Goal: Task Accomplishment & Management: Manage account settings

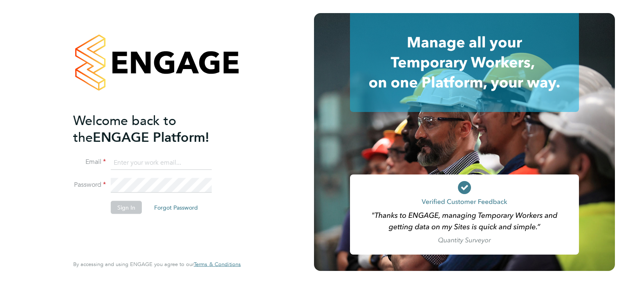
type input "[EMAIL_ADDRESS][DOMAIN_NAME]"
click at [121, 199] on li "Password" at bounding box center [152, 189] width 159 height 23
click at [122, 204] on button "Sign In" at bounding box center [126, 207] width 31 height 13
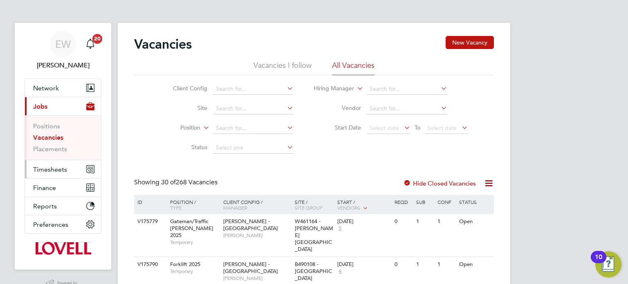
click at [54, 163] on button "Timesheets" at bounding box center [63, 169] width 76 height 18
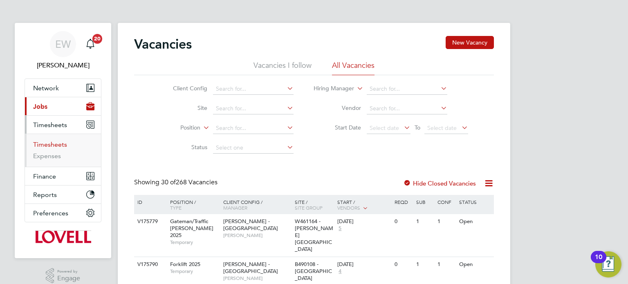
click at [54, 141] on link "Timesheets" at bounding box center [50, 145] width 34 height 8
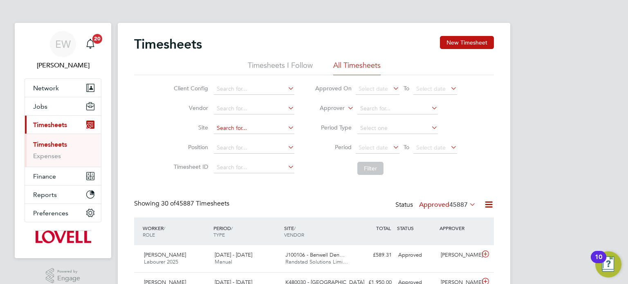
click at [231, 125] on input at bounding box center [254, 128] width 80 height 11
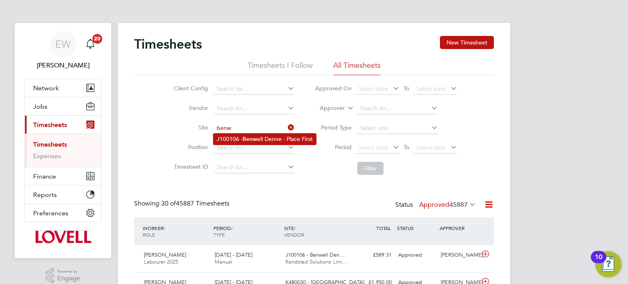
click at [285, 139] on li "J100106 - Benw ell Denne - Place First" at bounding box center [264, 139] width 103 height 11
type input "J100106 - Benwell Denne - Place First"
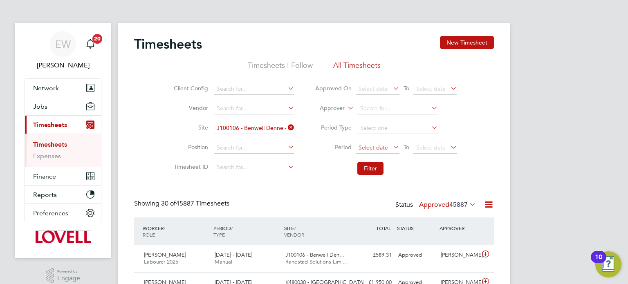
click at [380, 150] on span "Select date" at bounding box center [372, 147] width 29 height 7
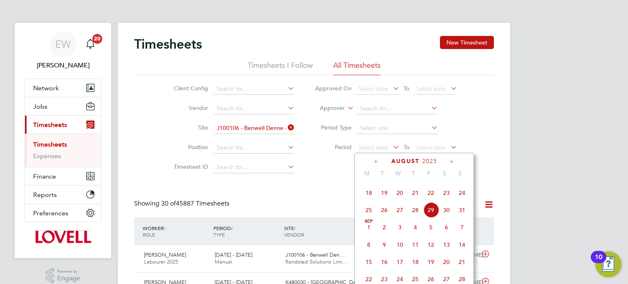
click at [449, 183] on span "16" at bounding box center [446, 176] width 16 height 16
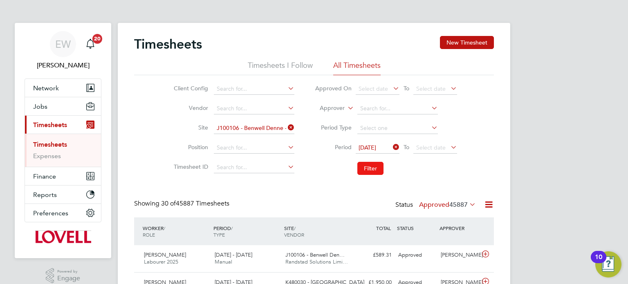
click at [369, 166] on button "Filter" at bounding box center [370, 168] width 26 height 13
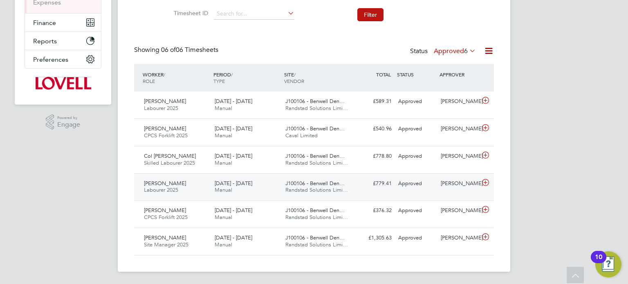
click at [419, 189] on div "Approved" at bounding box center [416, 183] width 42 height 13
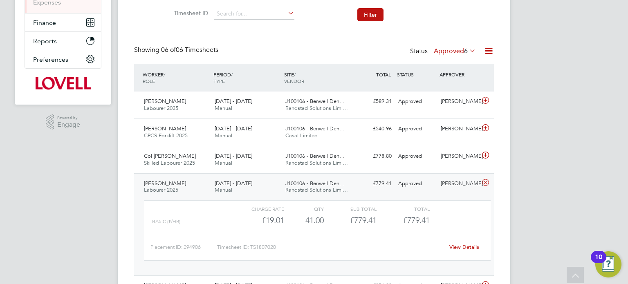
click at [460, 246] on link "View Details" at bounding box center [464, 246] width 30 height 7
click at [459, 245] on link "View Details" at bounding box center [464, 246] width 30 height 7
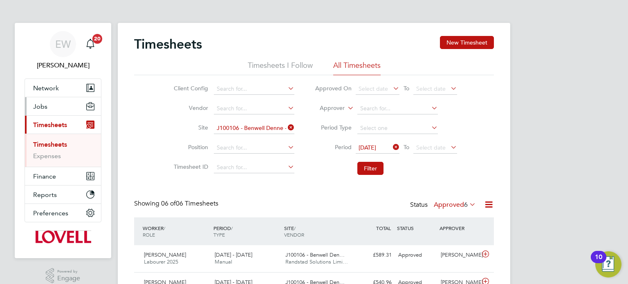
click at [38, 112] on button "Jobs" at bounding box center [63, 106] width 76 height 18
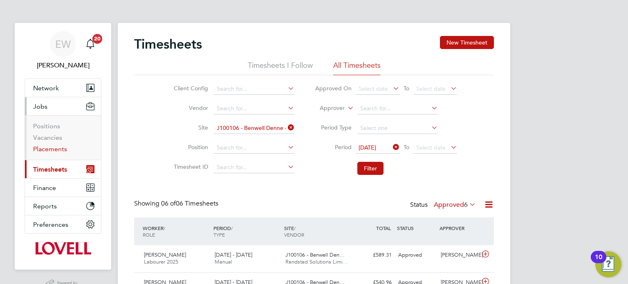
click at [49, 150] on link "Placements" at bounding box center [50, 149] width 34 height 8
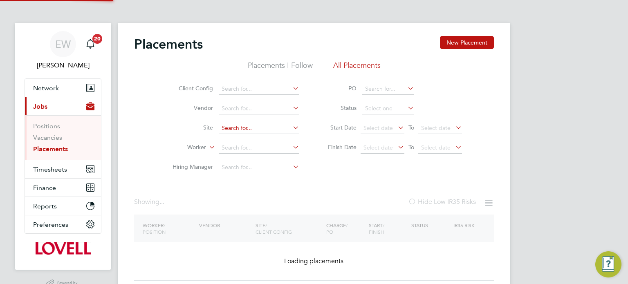
click at [238, 128] on input at bounding box center [259, 128] width 80 height 11
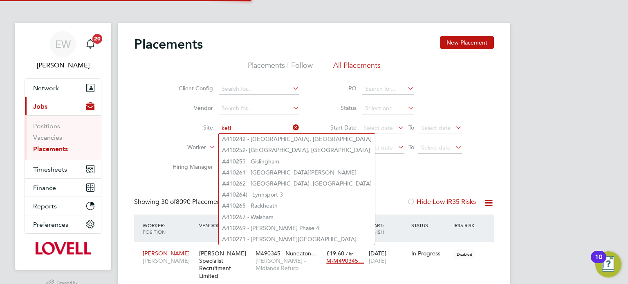
scroll to position [23, 71]
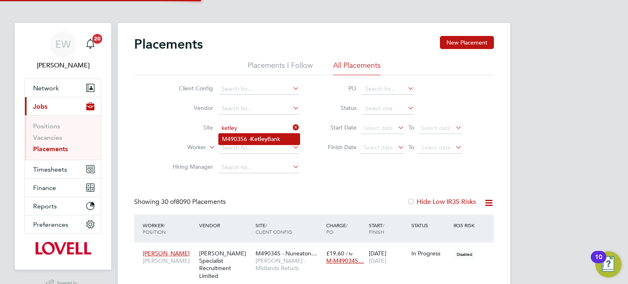
click at [243, 136] on li "M490356 - Ketley Bank" at bounding box center [259, 139] width 81 height 11
type input "M490356 - Ketley Bank"
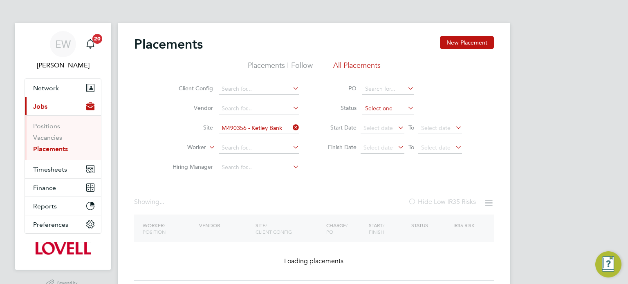
click at [368, 112] on input at bounding box center [388, 108] width 52 height 11
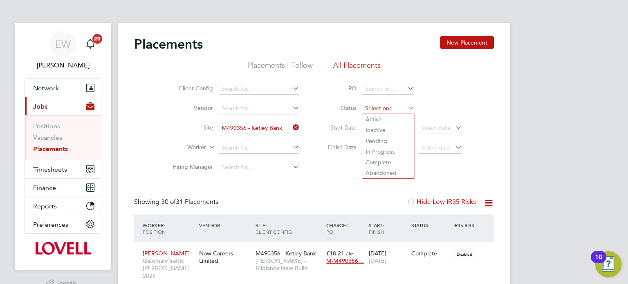
click at [374, 113] on input at bounding box center [388, 108] width 52 height 11
click at [374, 115] on li "Active" at bounding box center [388, 119] width 52 height 11
type input "Active"
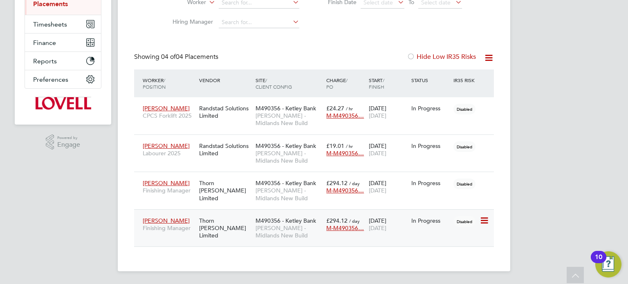
click at [259, 224] on span "Lovell - Midlands New Build" at bounding box center [288, 231] width 67 height 15
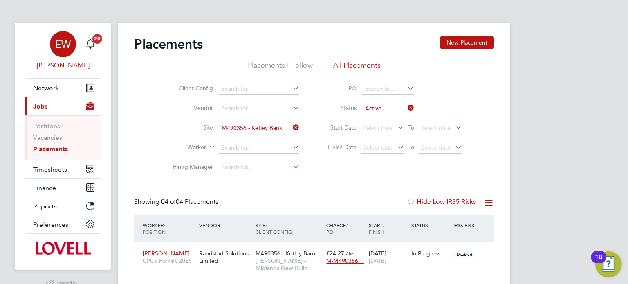
click at [75, 45] on div "EW" at bounding box center [63, 44] width 26 height 26
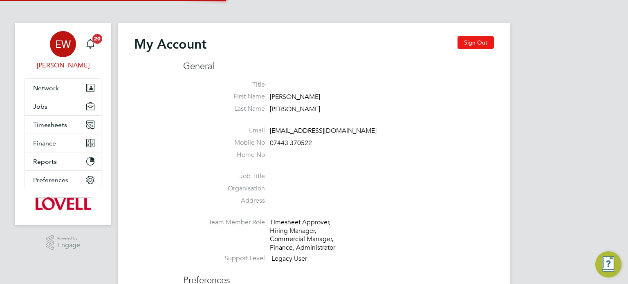
type input "labourdeskmslv@randstadcpe.com"
click at [478, 37] on button "Sign Out" at bounding box center [475, 42] width 36 height 13
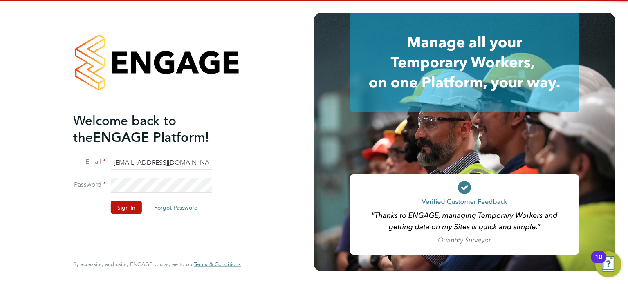
click at [176, 161] on input "labourdeskmslv@randstadcpe.com" at bounding box center [161, 162] width 101 height 15
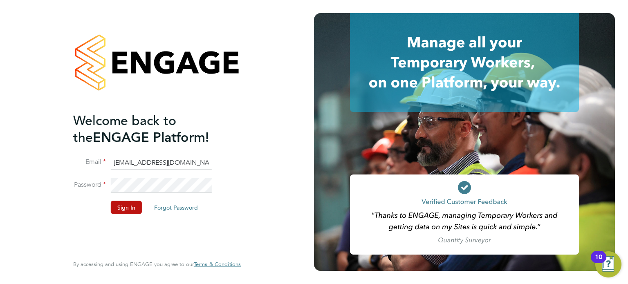
type input "emma.wells@randstad.co.uk"
click at [126, 203] on button "Sign In" at bounding box center [126, 207] width 31 height 13
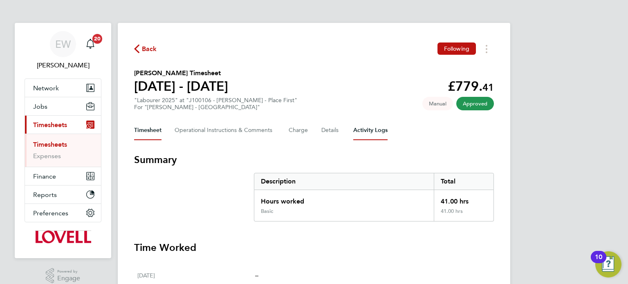
click at [371, 130] on Logs-tab "Activity Logs" at bounding box center [370, 131] width 34 height 20
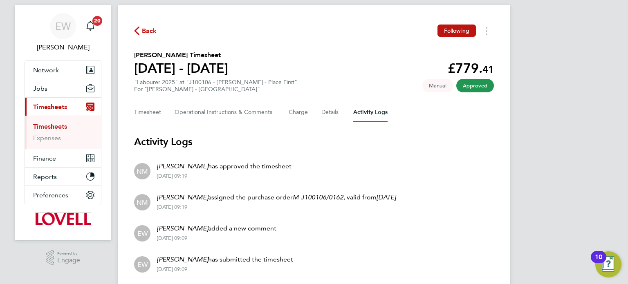
scroll to position [18, 0]
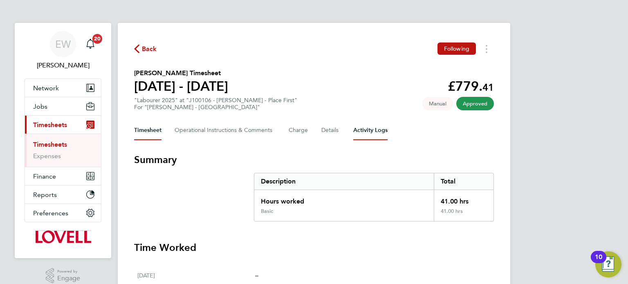
click at [364, 132] on Logs-tab "Activity Logs" at bounding box center [370, 131] width 34 height 20
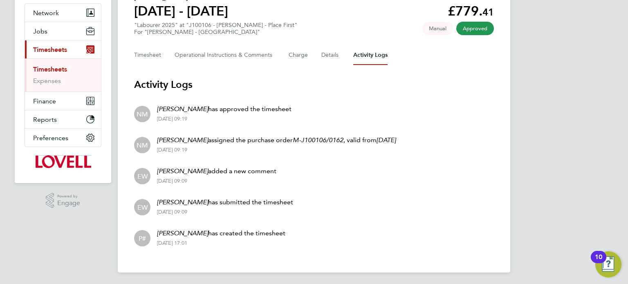
scroll to position [76, 0]
click at [560, 41] on div "EW [PERSON_NAME] Notifications 20 Applications: Network Team Members Businesses…" at bounding box center [314, 104] width 628 height 361
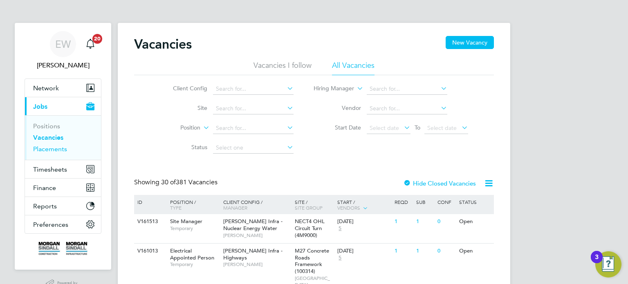
click at [61, 151] on link "Placements" at bounding box center [50, 149] width 34 height 8
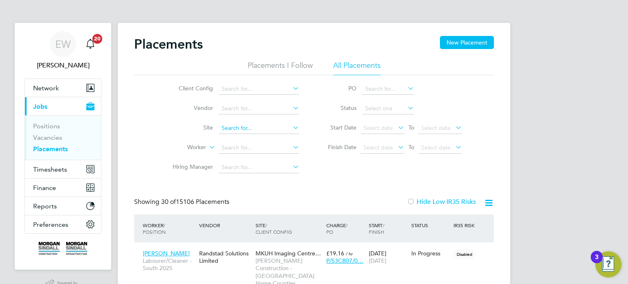
click at [227, 126] on input at bounding box center [259, 128] width 80 height 11
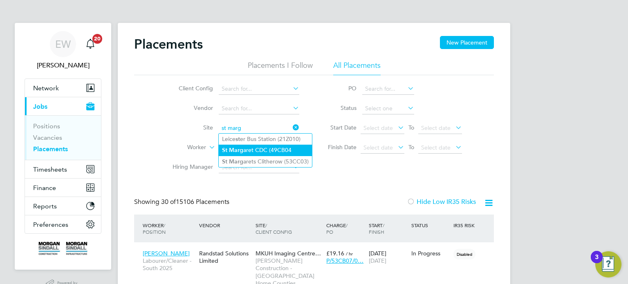
click at [266, 150] on li "St Marg aret CDC (49CB04" at bounding box center [265, 150] width 93 height 11
type input "St [PERSON_NAME] CDC (49CB04"
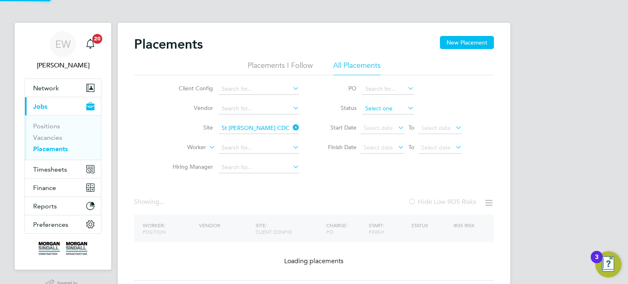
click at [389, 105] on input at bounding box center [388, 108] width 52 height 11
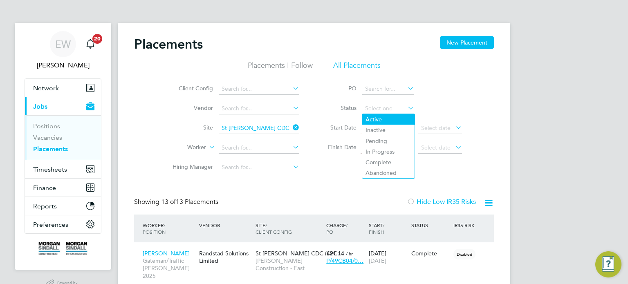
click at [379, 117] on li "Active" at bounding box center [388, 119] width 52 height 11
type input "Active"
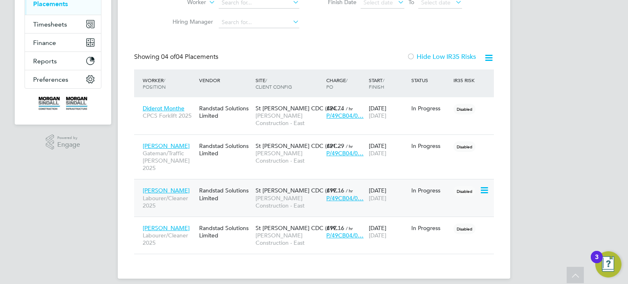
click at [278, 194] on span "[PERSON_NAME] Construction - East" at bounding box center [288, 201] width 67 height 15
click at [257, 241] on div "St Margaret CDC (49C… Morgan Sindall Construction - East" at bounding box center [288, 235] width 71 height 31
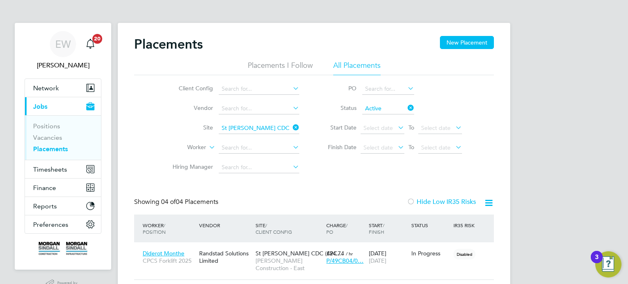
click at [261, 125] on input "St Margaret CDC (49CB04" at bounding box center [259, 128] width 80 height 11
click at [277, 142] on li "Thurr ock CDC" at bounding box center [259, 139] width 81 height 11
type input "Thurrock CDC"
click at [251, 133] on input "Thurrock CDC" at bounding box center [259, 128] width 80 height 11
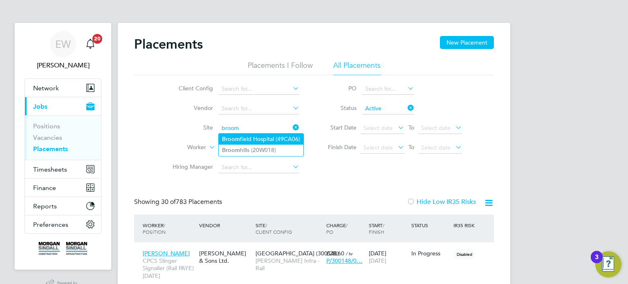
click at [275, 138] on li "Broom field Hospital (49CA06)" at bounding box center [261, 139] width 85 height 11
type input "Broomfield Hospital (49CA06)"
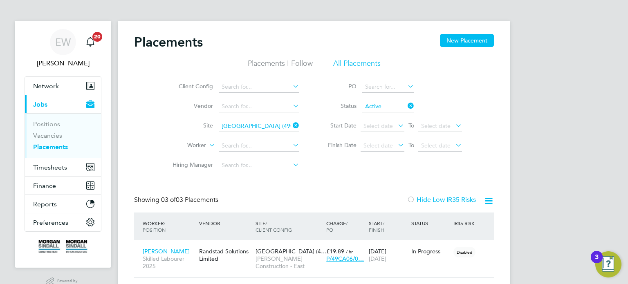
click at [262, 128] on input "Broomfield Hospital (49CA06)" at bounding box center [259, 126] width 80 height 11
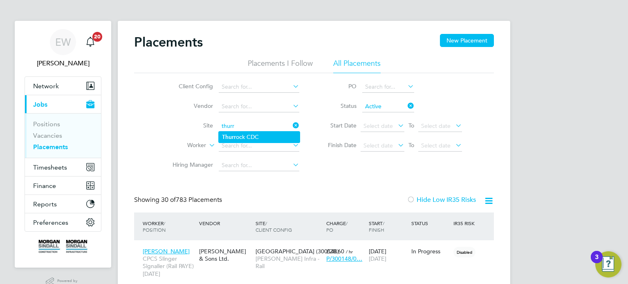
click at [266, 135] on li "Thurr ock CDC" at bounding box center [259, 137] width 81 height 11
type input "Thurrock CDC"
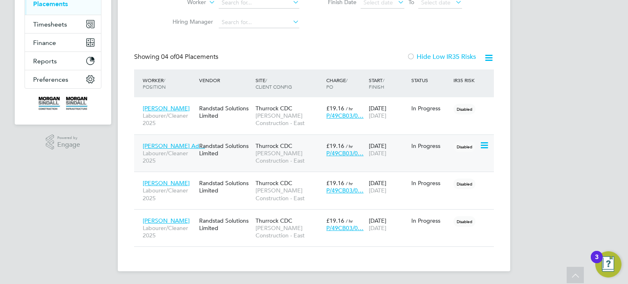
click at [272, 165] on div "Thurrock CDC Morgan Sindall Construction - East" at bounding box center [288, 153] width 71 height 31
click at [420, 180] on div "In Progress" at bounding box center [430, 182] width 38 height 7
click at [393, 231] on div "15 Aug 2025 28 Sep 2025" at bounding box center [387, 224] width 42 height 23
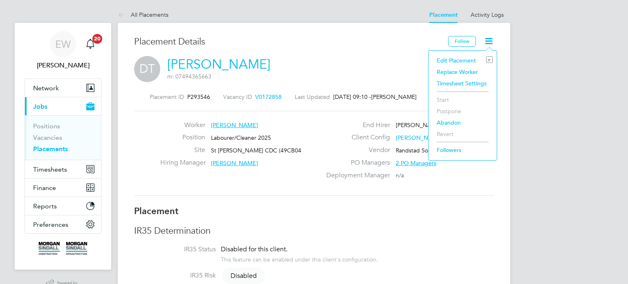
click at [457, 59] on li "Edit Placement e" at bounding box center [462, 60] width 60 height 11
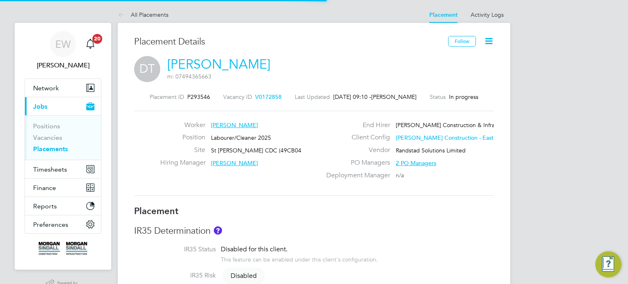
type input "[PERSON_NAME]"
type input "[DATE]"
type input "08:00"
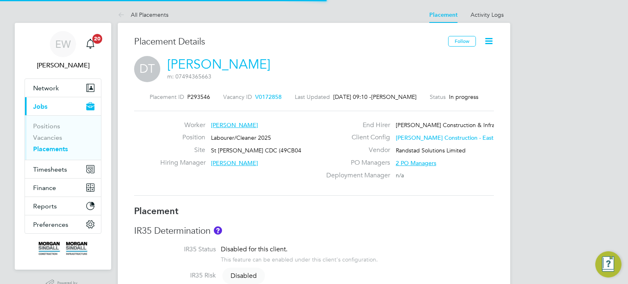
type input "18:00"
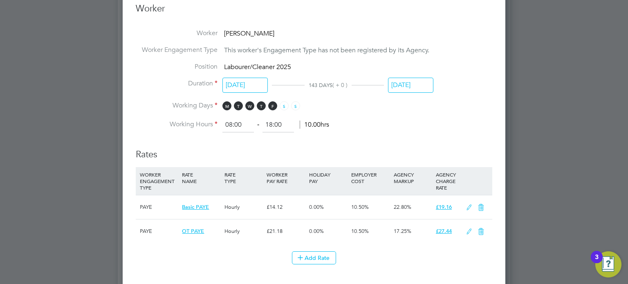
click at [418, 84] on input "[DATE]" at bounding box center [410, 85] width 45 height 15
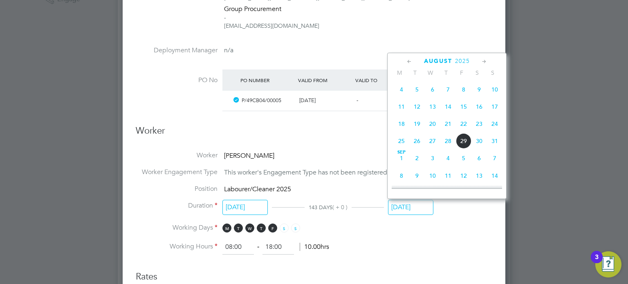
click at [464, 149] on span "29" at bounding box center [464, 141] width 16 height 16
type input "[DATE]"
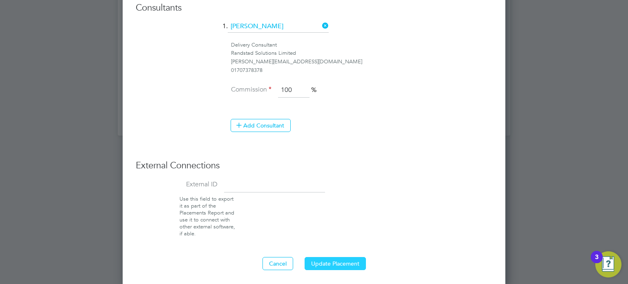
click at [359, 263] on button "Update Placement" at bounding box center [334, 263] width 61 height 13
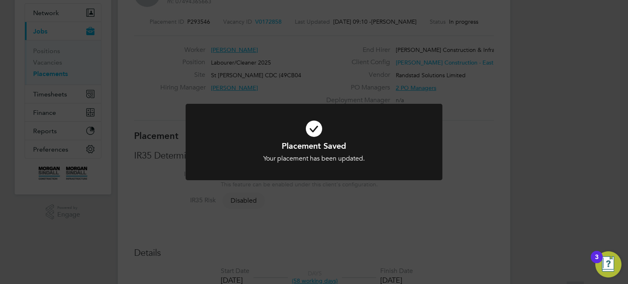
scroll to position [24, 57]
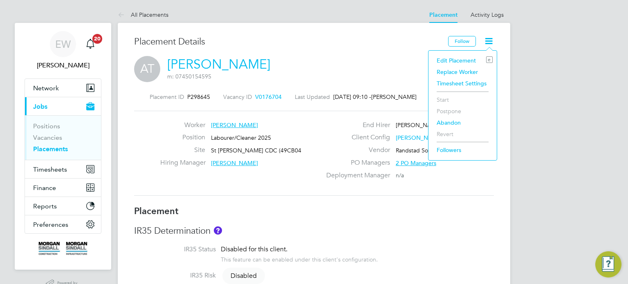
click at [456, 62] on li "Edit Placement e" at bounding box center [462, 60] width 60 height 11
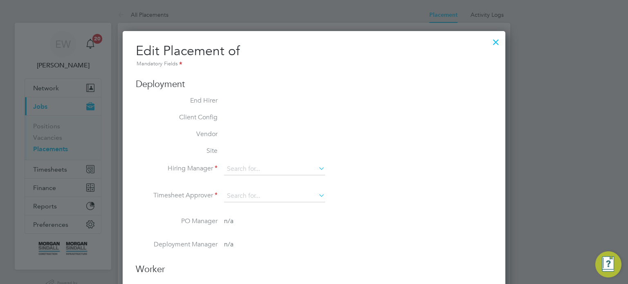
type input "[PERSON_NAME]"
type input "[DATE]"
type input "08:00"
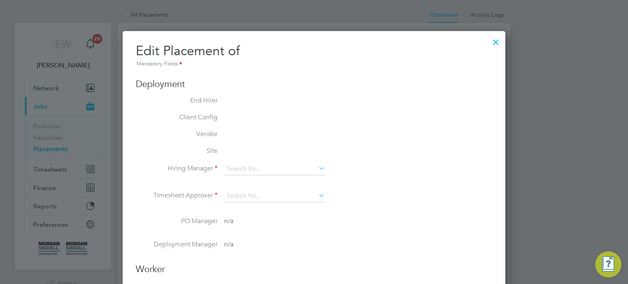
type input "18:00"
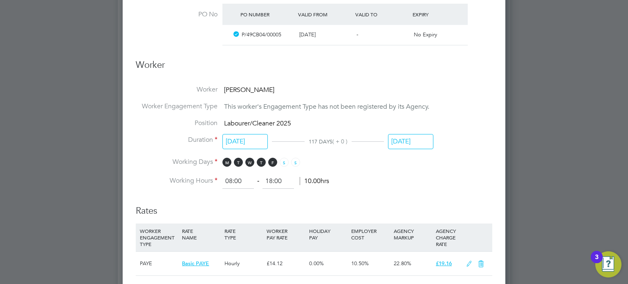
click at [410, 145] on input "31 Oct 2025" at bounding box center [410, 141] width 45 height 15
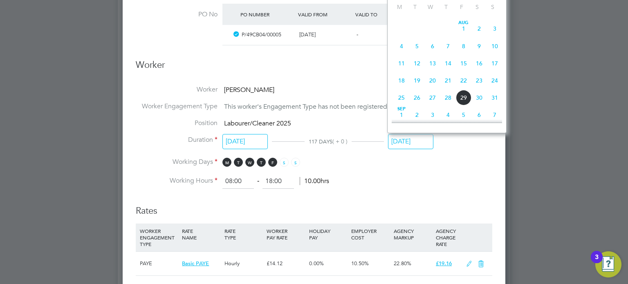
click at [467, 100] on span "29" at bounding box center [464, 98] width 16 height 16
type input "[DATE]"
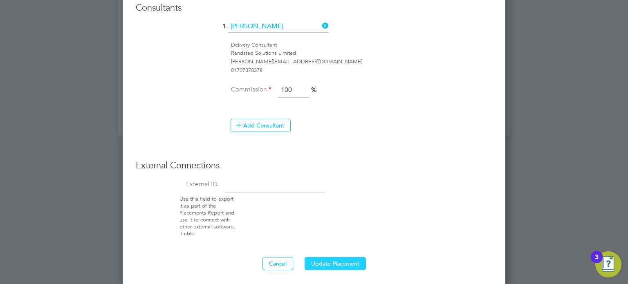
click at [348, 263] on button "Update Placement" at bounding box center [334, 263] width 61 height 13
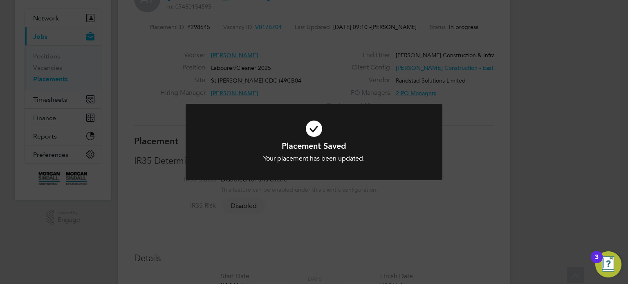
scroll to position [4, 4]
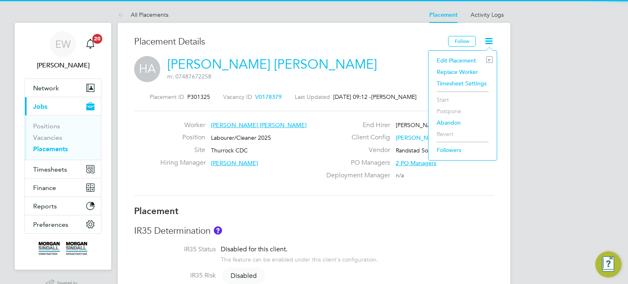
click at [445, 61] on li "Edit Placement e" at bounding box center [462, 60] width 60 height 11
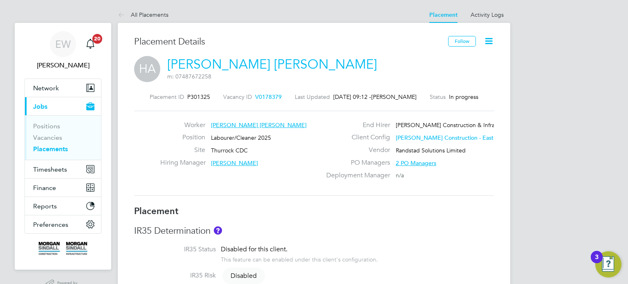
type input "[PERSON_NAME]"
type input "[DATE]"
type input "08:00"
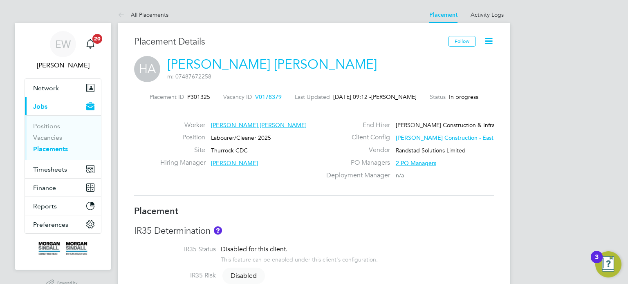
type input "17:00"
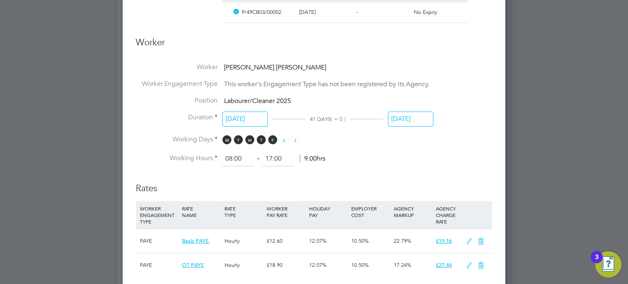
click at [408, 110] on li "Position Labourer/Cleaner 2025" at bounding box center [314, 104] width 356 height 17
click at [409, 113] on input "[DATE]" at bounding box center [410, 119] width 45 height 15
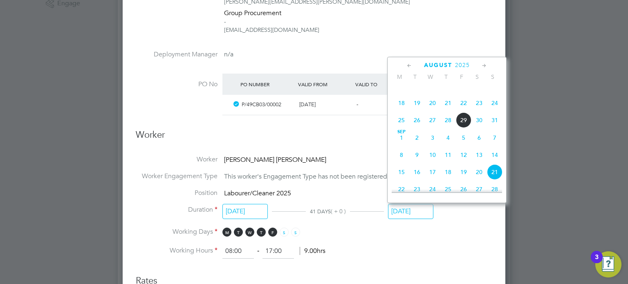
click at [461, 128] on span "29" at bounding box center [464, 120] width 16 height 16
type input "[DATE]"
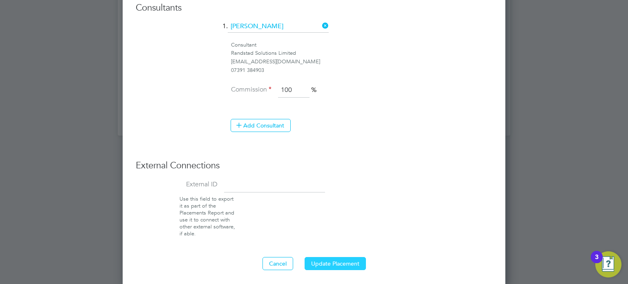
click at [333, 257] on button "Update Placement" at bounding box center [334, 263] width 61 height 13
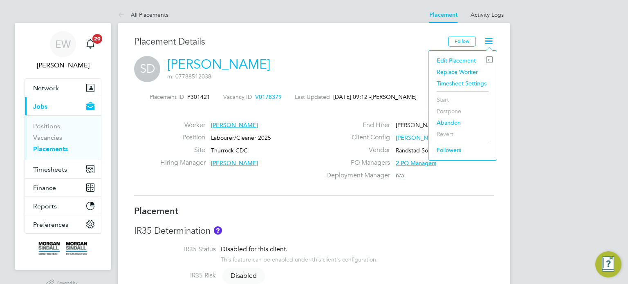
click at [465, 58] on li "Edit Placement e" at bounding box center [462, 60] width 60 height 11
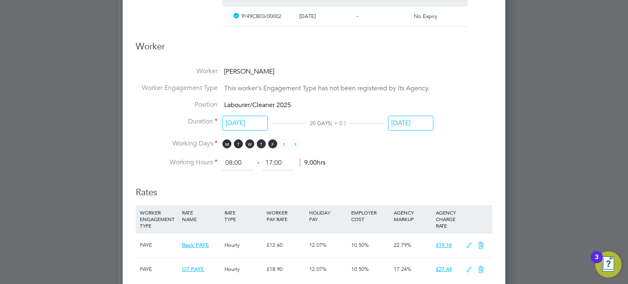
click at [405, 123] on input "31 Aug 2025" at bounding box center [410, 123] width 45 height 15
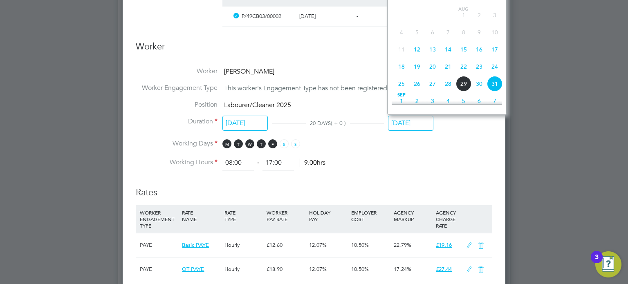
click at [462, 92] on span "29" at bounding box center [464, 84] width 16 height 16
type input "[DATE]"
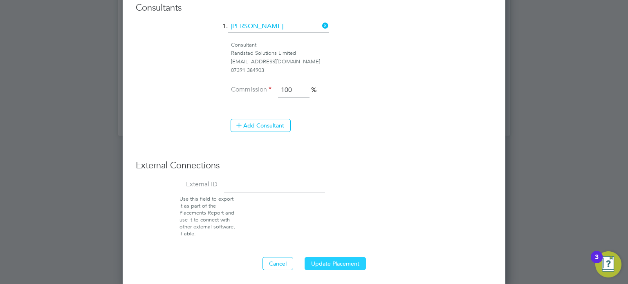
click at [344, 260] on button "Update Placement" at bounding box center [334, 263] width 61 height 13
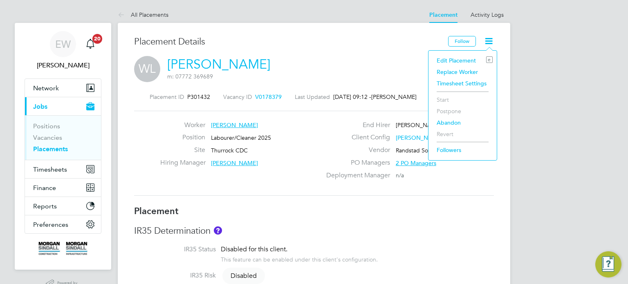
click at [452, 60] on li "Edit Placement e" at bounding box center [462, 60] width 60 height 11
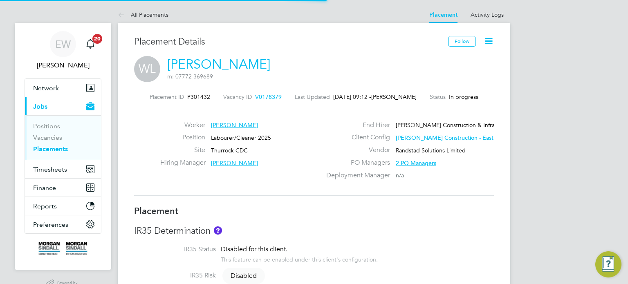
type input "[PERSON_NAME]"
type input "[DATE]"
type input "08:00"
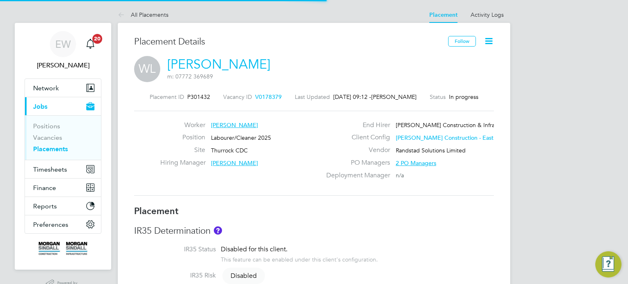
type input "17:00"
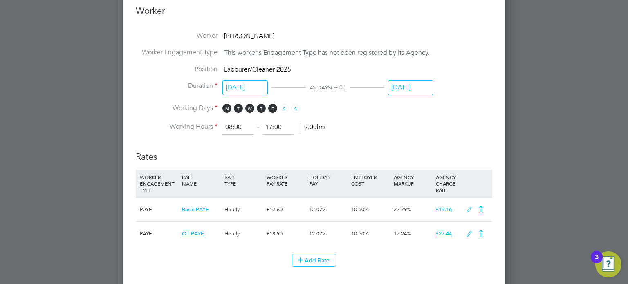
click at [413, 92] on input "[DATE]" at bounding box center [410, 87] width 45 height 15
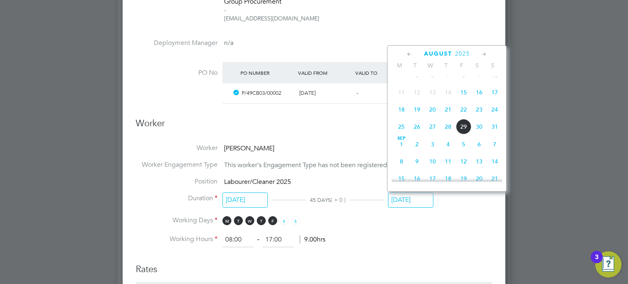
click at [464, 134] on span "29" at bounding box center [464, 127] width 16 height 16
type input "[DATE]"
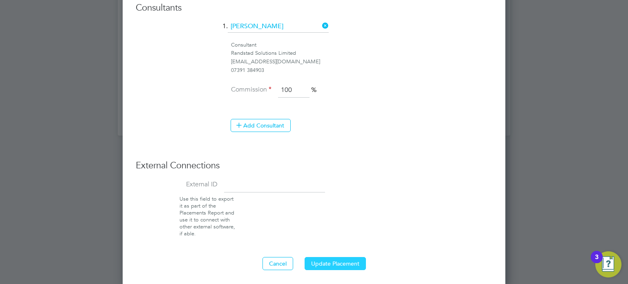
click at [339, 257] on button "Update Placement" at bounding box center [334, 263] width 61 height 13
